Goal: Task Accomplishment & Management: Use online tool/utility

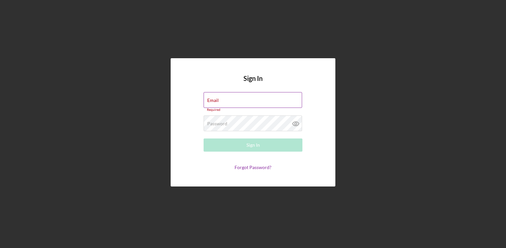
type input "[EMAIL_ADDRESS][DOMAIN_NAME]"
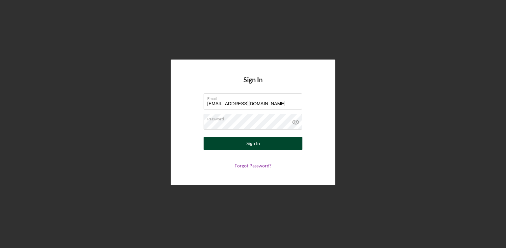
click at [281, 145] on button "Sign In" at bounding box center [252, 143] width 99 height 13
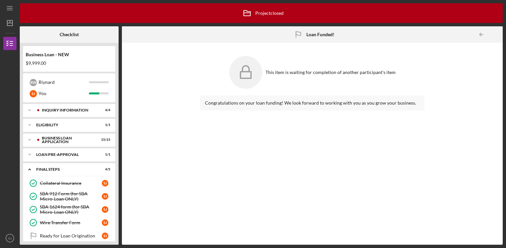
scroll to position [16, 0]
